Goal: Transaction & Acquisition: Purchase product/service

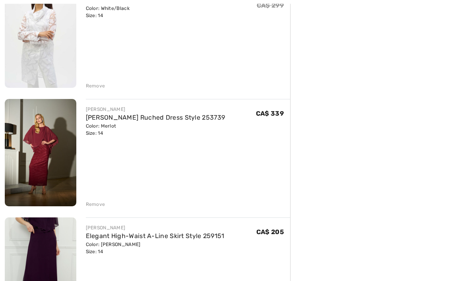
scroll to position [360, 0]
click at [47, 159] on img at bounding box center [41, 152] width 72 height 107
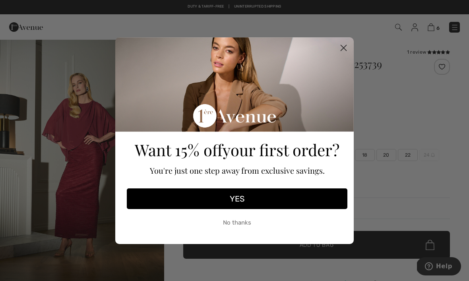
click at [345, 50] on circle "Close dialog" at bounding box center [343, 47] width 13 height 13
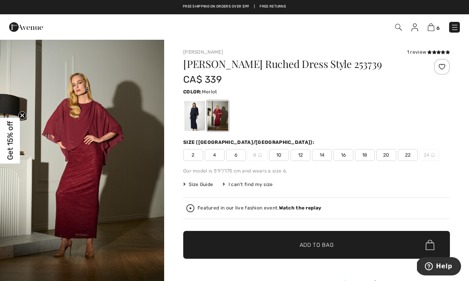
click at [435, 25] on img at bounding box center [431, 27] width 7 height 8
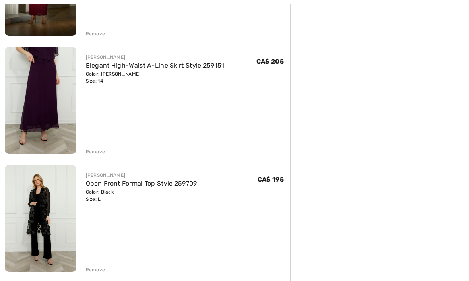
scroll to position [556, 0]
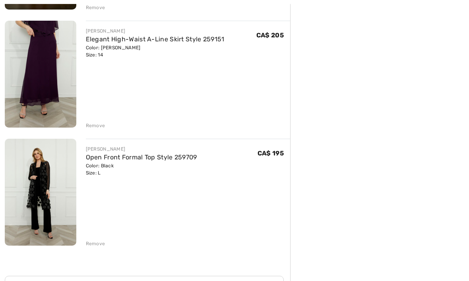
click at [47, 198] on img at bounding box center [41, 192] width 72 height 107
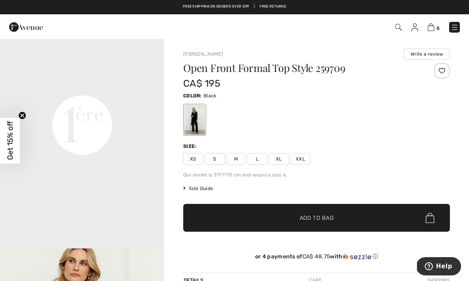
scroll to position [530, 0]
click at [139, 84] on video "Your browser does not support the video tag." at bounding box center [82, 42] width 164 height 82
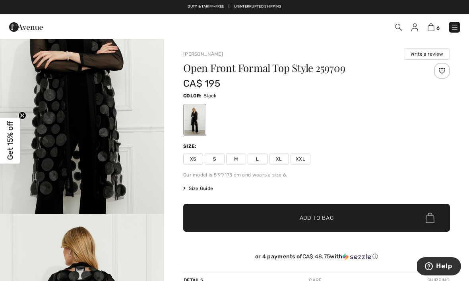
scroll to position [859, 0]
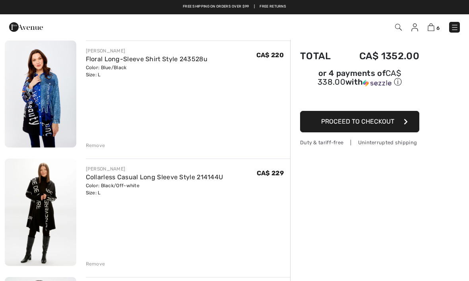
scroll to position [63, 0]
click at [19, 24] on img at bounding box center [26, 27] width 34 height 16
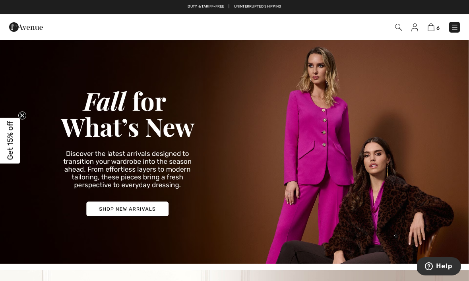
click at [138, 210] on img at bounding box center [234, 151] width 469 height 225
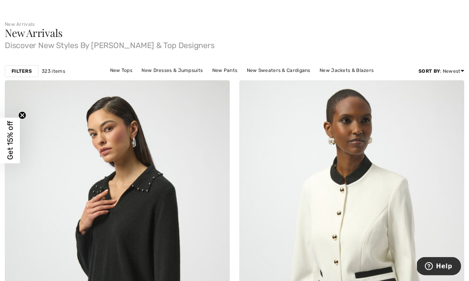
scroll to position [30, 0]
click at [168, 68] on link "New Dresses & Jumpsuits" at bounding box center [172, 70] width 69 height 10
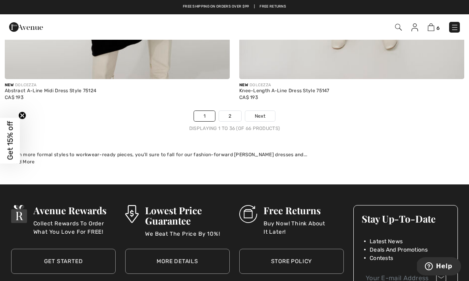
scroll to position [6898, 0]
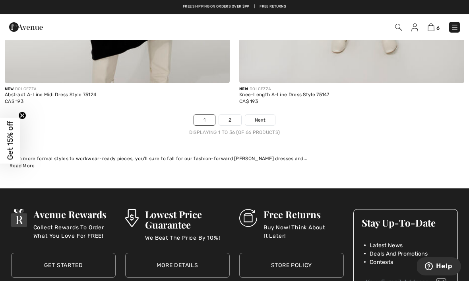
click at [262, 117] on span "Next" at bounding box center [260, 120] width 11 height 7
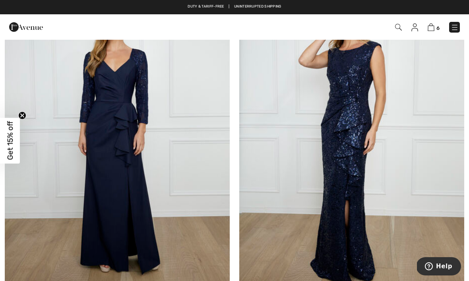
scroll to position [868, 0]
click at [357, 140] on img at bounding box center [351, 139] width 225 height 338
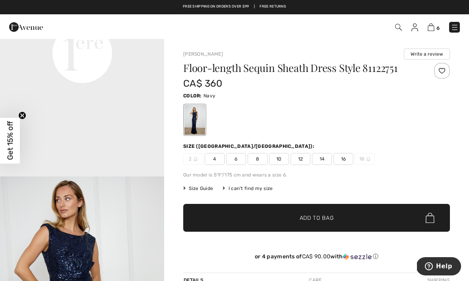
scroll to position [602, 0]
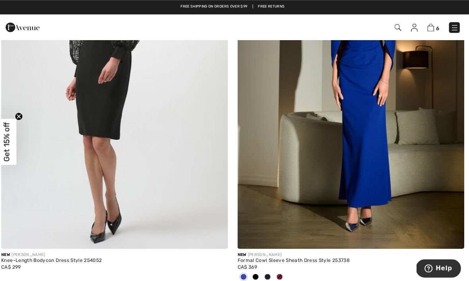
scroll to position [1665, 0]
click at [373, 133] on img at bounding box center [351, 79] width 225 height 338
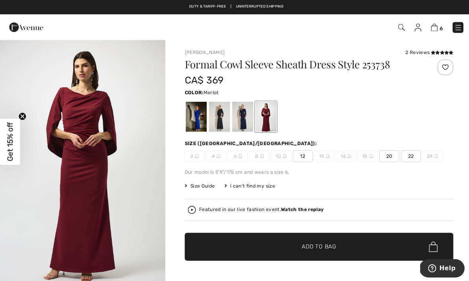
click at [267, 117] on div at bounding box center [264, 116] width 21 height 30
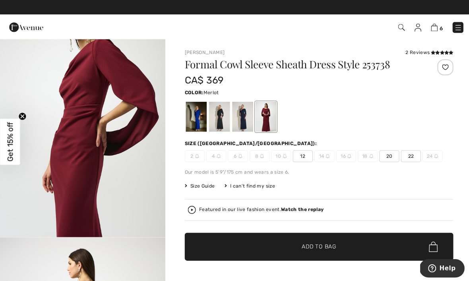
scroll to position [1329, 0]
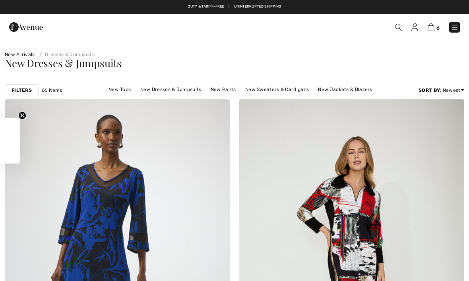
checkbox input "true"
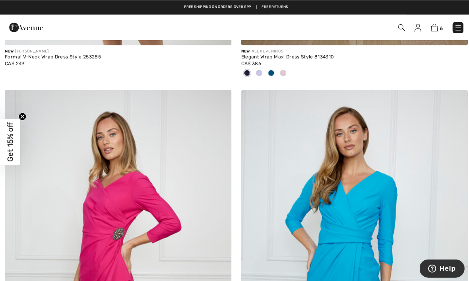
scroll to position [3430, 0]
